Goal: Transaction & Acquisition: Purchase product/service

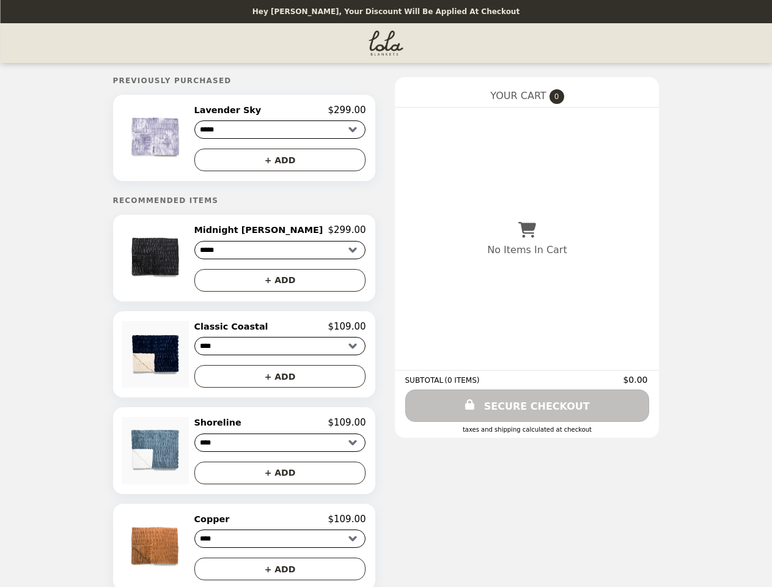
select select "****"
select select "**********"
click at [191, 139] on img at bounding box center [157, 138] width 70 height 67
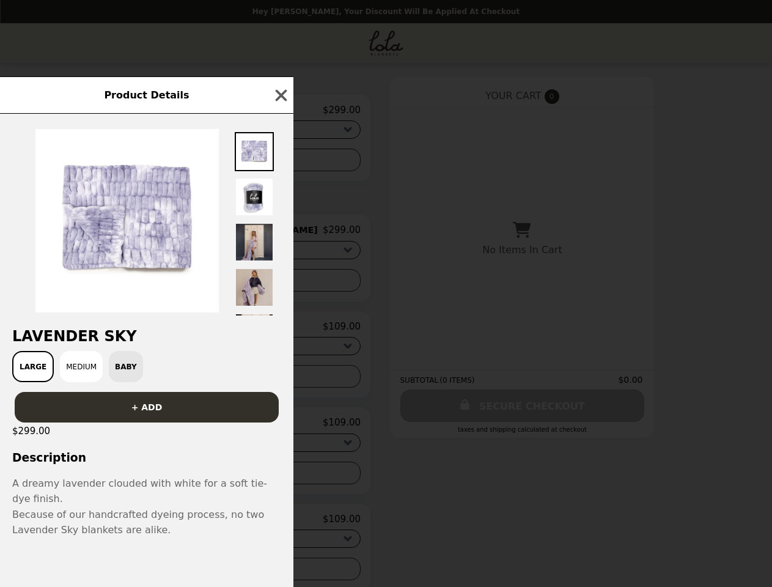
click at [280, 112] on div "Product Details Lavender Sky Large Medium Baby + ADD $299.00 Description A drea…" at bounding box center [386, 293] width 772 height 587
click at [280, 162] on div at bounding box center [146, 215] width 293 height 202
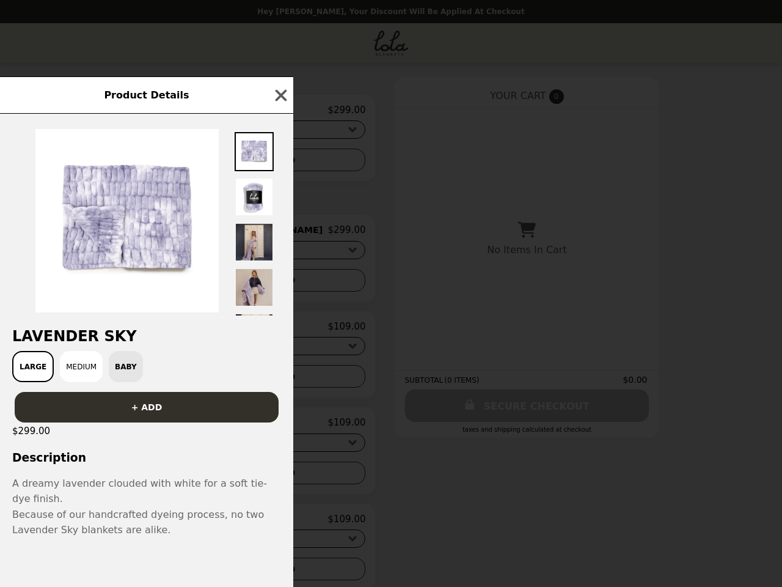
click at [191, 262] on div "Product Details Lavender Sky Large Medium Baby + ADD $299.00 Description A drea…" at bounding box center [391, 293] width 782 height 587
click at [280, 234] on div "Product Details Lavender Sky Large Medium Baby + ADD $299.00 Description A drea…" at bounding box center [391, 293] width 782 height 587
click at [280, 284] on button "+ ADD" at bounding box center [280, 280] width 172 height 23
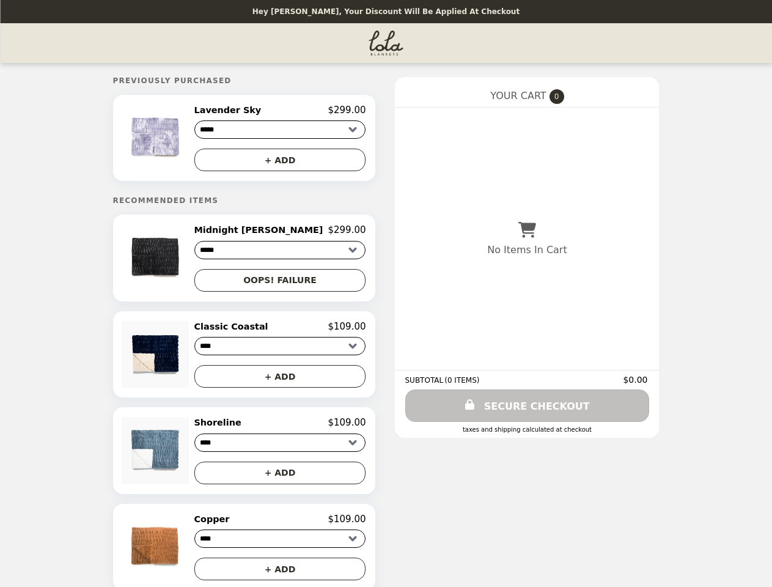
click at [191, 359] on img at bounding box center [157, 354] width 70 height 67
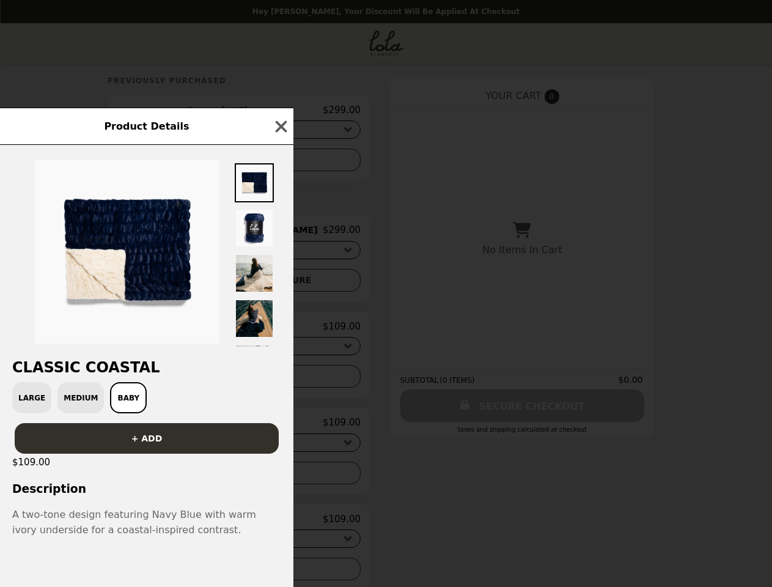
click at [280, 331] on div "Product Details Classic Coastal Large Medium Baby + ADD $109.00 Description A t…" at bounding box center [386, 293] width 772 height 587
click at [280, 382] on div "Large Medium Baby" at bounding box center [146, 397] width 279 height 31
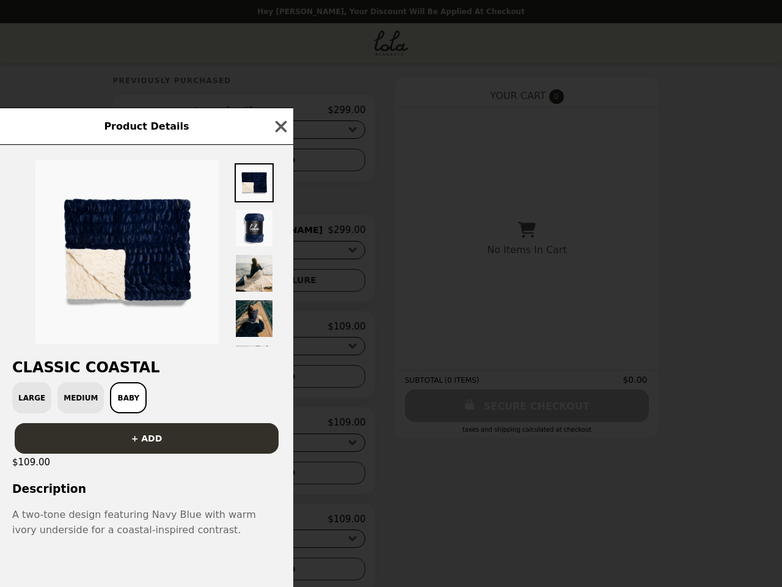
click at [191, 456] on div "Product Details Classic Coastal Large Medium Baby + ADD $109.00 Description A t…" at bounding box center [391, 293] width 782 height 587
